Goal: Transaction & Acquisition: Obtain resource

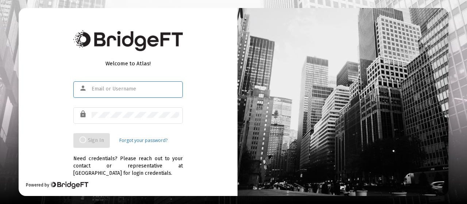
type input "[EMAIL_ADDRESS][DOMAIN_NAME]"
click at [218, 113] on div "Welcome to Atlas! person [EMAIL_ADDRESS][DOMAIN_NAME] lock Sign In Forgot your …" at bounding box center [128, 101] width 219 height 187
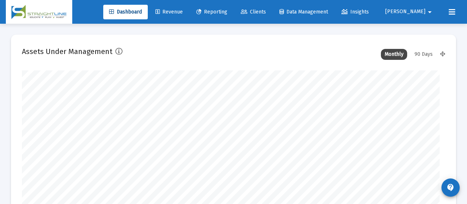
type input "[DATE]"
click at [222, 12] on span "Reporting" at bounding box center [206, 12] width 31 height 6
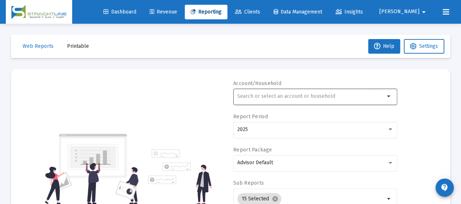
click at [277, 91] on div at bounding box center [311, 96] width 148 height 18
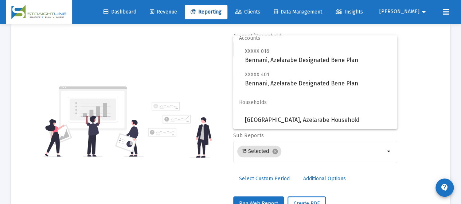
scroll to position [73, 0]
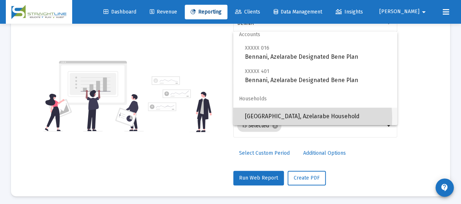
click at [283, 118] on span "[GEOGRAPHIC_DATA], Azelarabe Household" at bounding box center [318, 117] width 147 height 18
type input "[GEOGRAPHIC_DATA], Azelarabe Household"
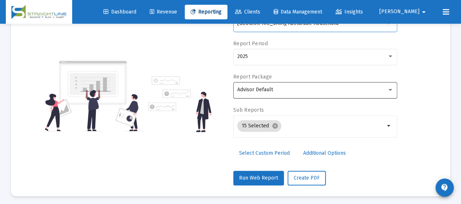
click at [303, 90] on div "Advisor Default" at bounding box center [312, 90] width 150 height 6
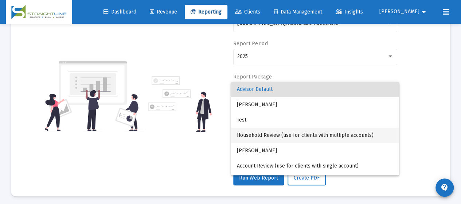
click at [306, 134] on span "Household Review (use for clients with multiple accounts)" at bounding box center [315, 135] width 156 height 15
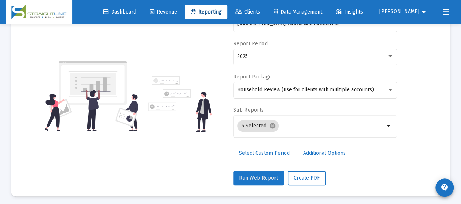
click at [273, 175] on span "Run Web Report" at bounding box center [258, 178] width 39 height 6
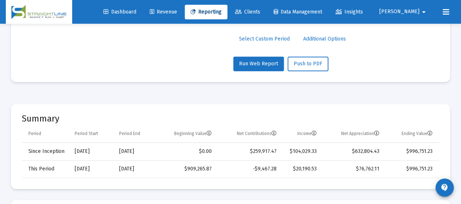
scroll to position [182, 0]
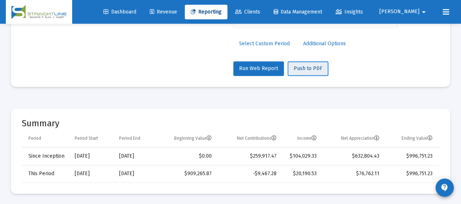
click at [312, 70] on span "Push to PDF" at bounding box center [308, 68] width 28 height 6
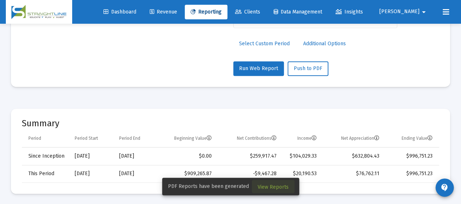
click at [274, 186] on span "View Reports" at bounding box center [273, 187] width 31 height 6
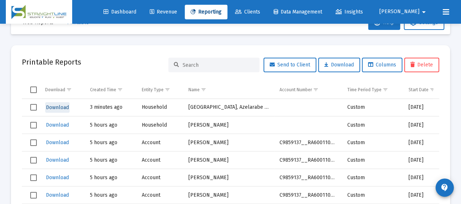
click at [59, 105] on span "Download" at bounding box center [57, 107] width 23 height 6
